Goal: Task Accomplishment & Management: Complete application form

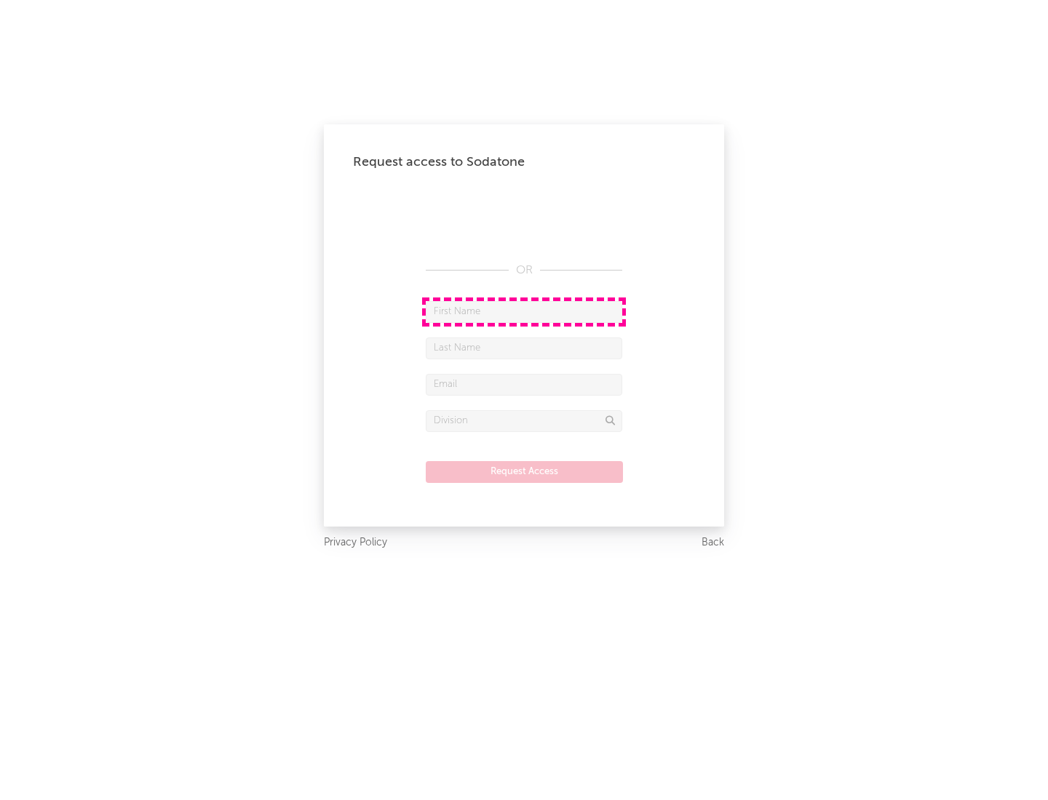
click at [524, 311] on input "text" at bounding box center [524, 312] width 196 height 22
type input "[PERSON_NAME]"
click at [524, 348] on input "text" at bounding box center [524, 349] width 196 height 22
type input "[PERSON_NAME]"
click at [524, 384] on input "text" at bounding box center [524, 385] width 196 height 22
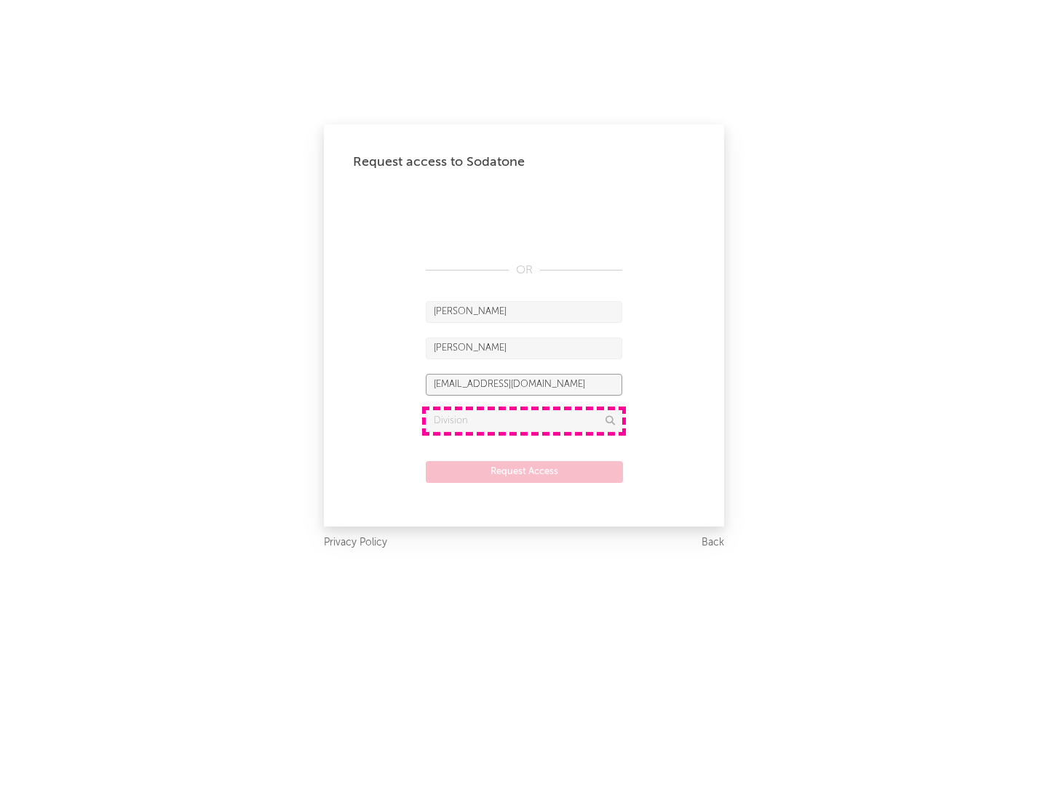
type input "[EMAIL_ADDRESS][DOMAIN_NAME]"
click at [524, 421] on input "text" at bounding box center [524, 421] width 196 height 22
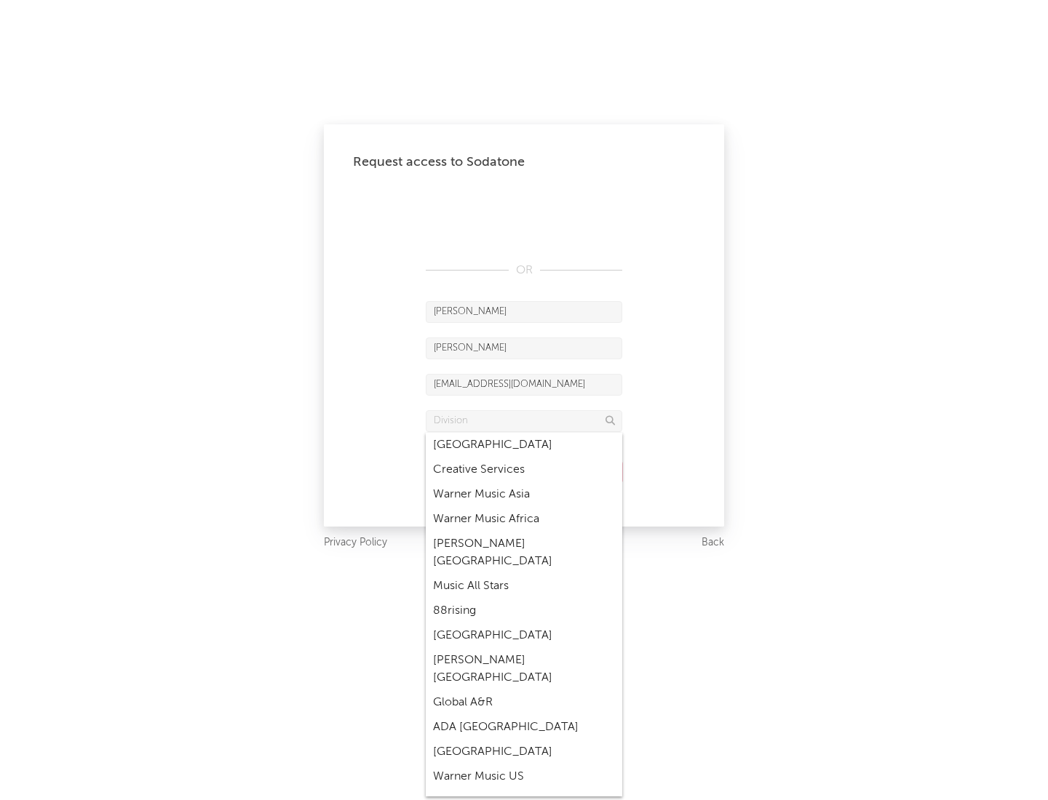
click at [524, 574] on div "Music All Stars" at bounding box center [524, 586] width 196 height 25
type input "Music All Stars"
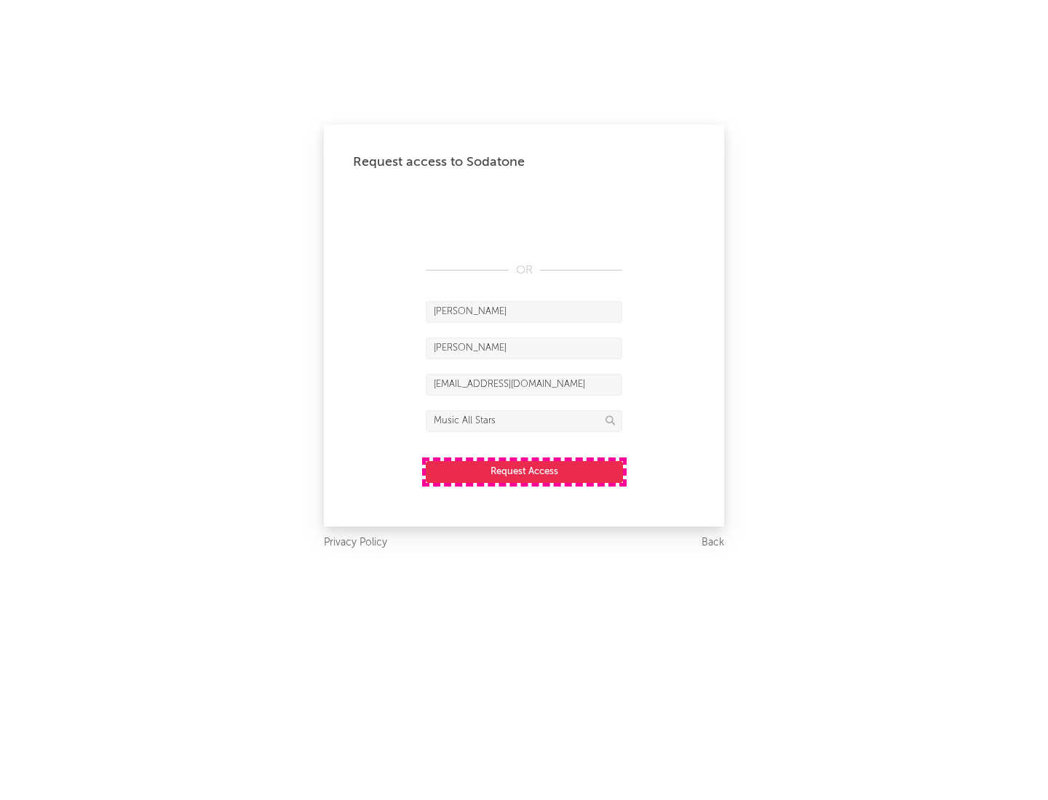
click at [524, 471] on button "Request Access" at bounding box center [524, 472] width 197 height 22
